Goal: Task Accomplishment & Management: Use online tool/utility

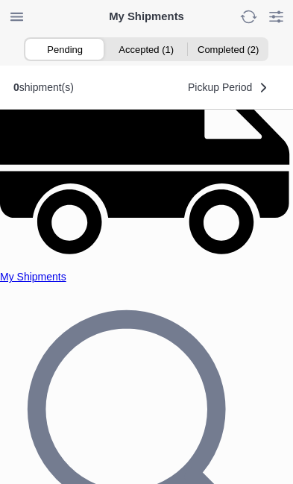
click at [148, 51] on ion-segment-button "Accepted (1)" at bounding box center [146, 49] width 81 height 21
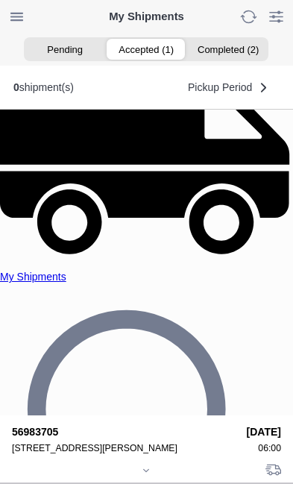
click at [148, 466] on icon at bounding box center [146, 470] width 9 height 9
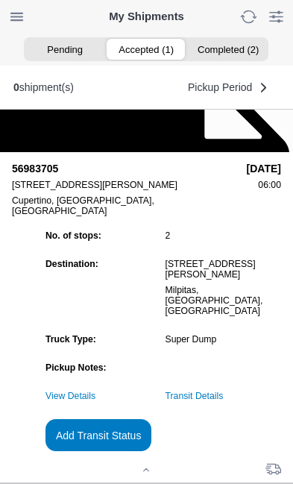
scroll to position [162, 0]
click at [0, 0] on slot "Add Transit Status" at bounding box center [0, 0] width 0 height 0
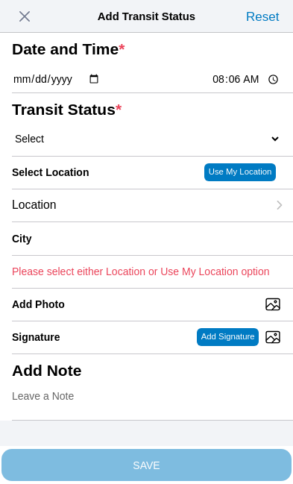
click at [246, 87] on input "08:06" at bounding box center [246, 80] width 70 height 16
type input "06:25"
click at [98, 145] on select "Select Arrive at Drop Off Arrive at Pickup Break Start Break Stop Depart Drop O…" at bounding box center [146, 138] width 269 height 13
select select "DPTPULOC"
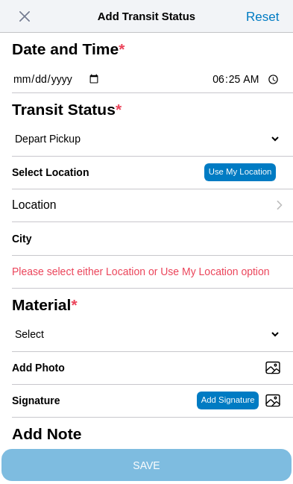
click at [125, 221] on div "Location" at bounding box center [139, 205] width 255 height 32
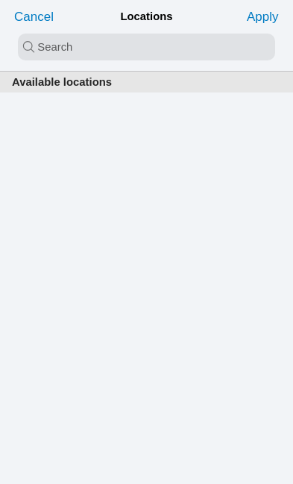
click at [37, 43] on input "search text" at bounding box center [146, 47] width 257 height 27
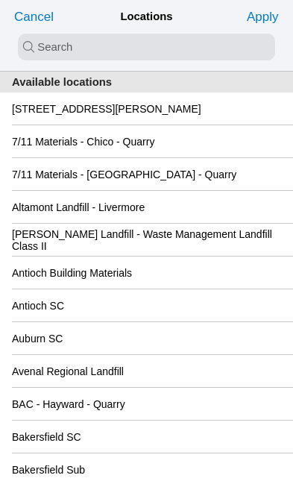
click at [0, 0] on slot "[STREET_ADDRESS][PERSON_NAME]" at bounding box center [0, 0] width 0 height 0
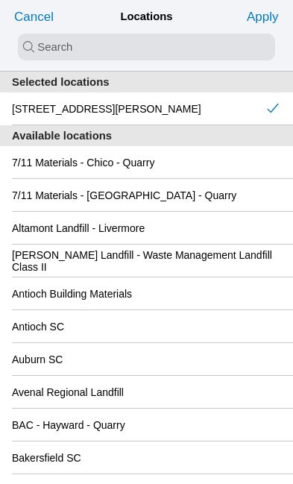
click at [0, 0] on slot "Apply" at bounding box center [0, 0] width 0 height 0
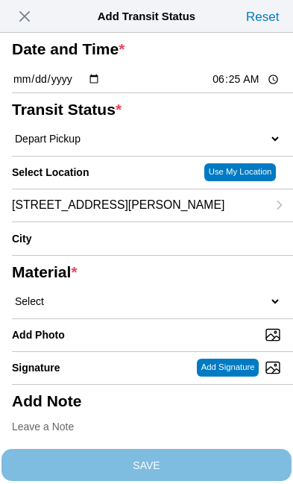
type input "Cupertino"
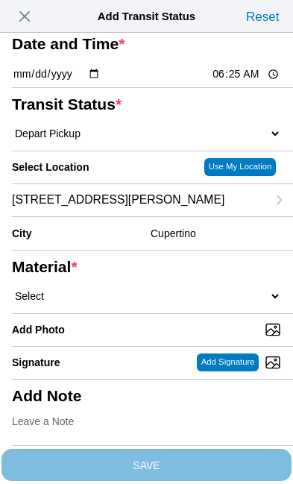
scroll to position [210, 0]
click at [128, 289] on select "Select 1" x 3" Rock 1" x 4" Rock 2" x 4" Rock Asphalt Cold Patch Backfill Spec …" at bounding box center [146, 295] width 269 height 13
select select "708654"
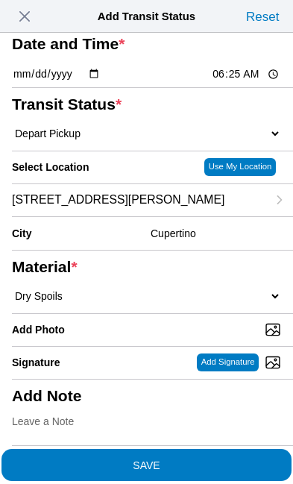
click at [211, 459] on span "SAVE" at bounding box center [146, 464] width 269 height 10
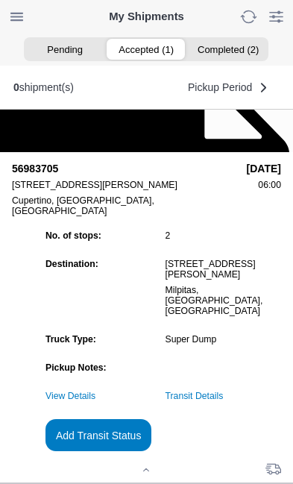
scroll to position [1, 0]
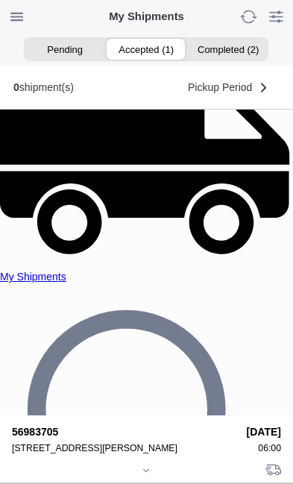
click at [150, 466] on div at bounding box center [146, 471] width 269 height 11
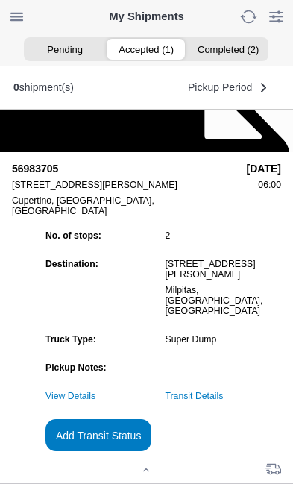
scroll to position [162, 0]
click at [224, 391] on link "Transit Details" at bounding box center [195, 396] width 58 height 10
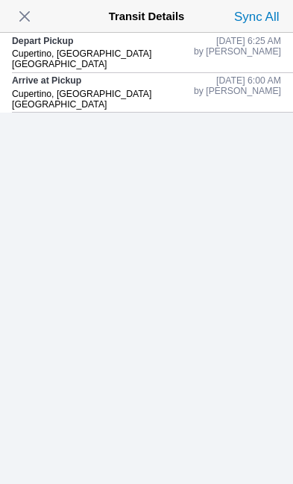
click at [28, 14] on span "button" at bounding box center [24, 16] width 21 height 21
